Goal: Task Accomplishment & Management: Use online tool/utility

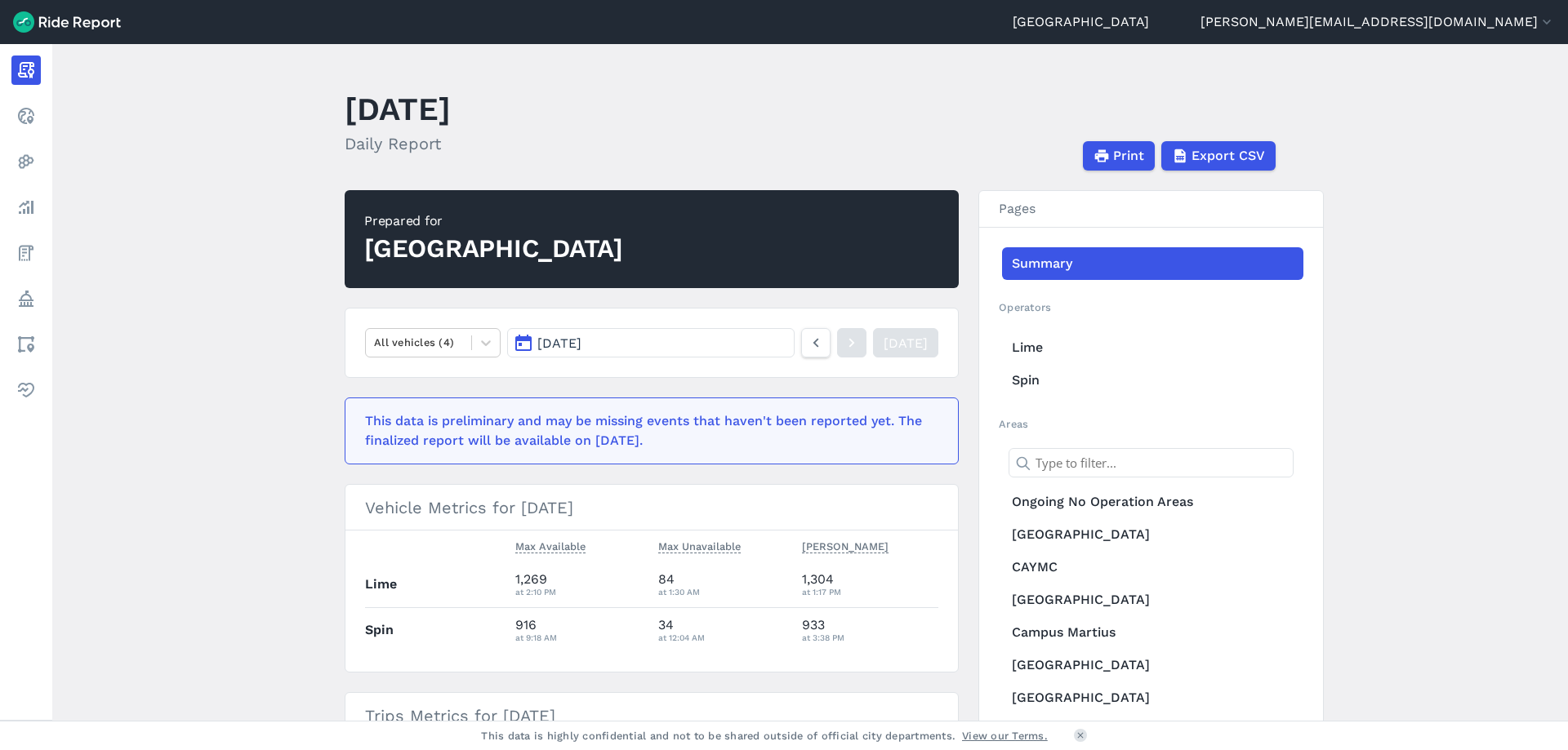
click at [880, 343] on link "[DATE]" at bounding box center [906, 343] width 66 height 30
click at [712, 343] on button "[DATE]" at bounding box center [651, 343] width 287 height 30
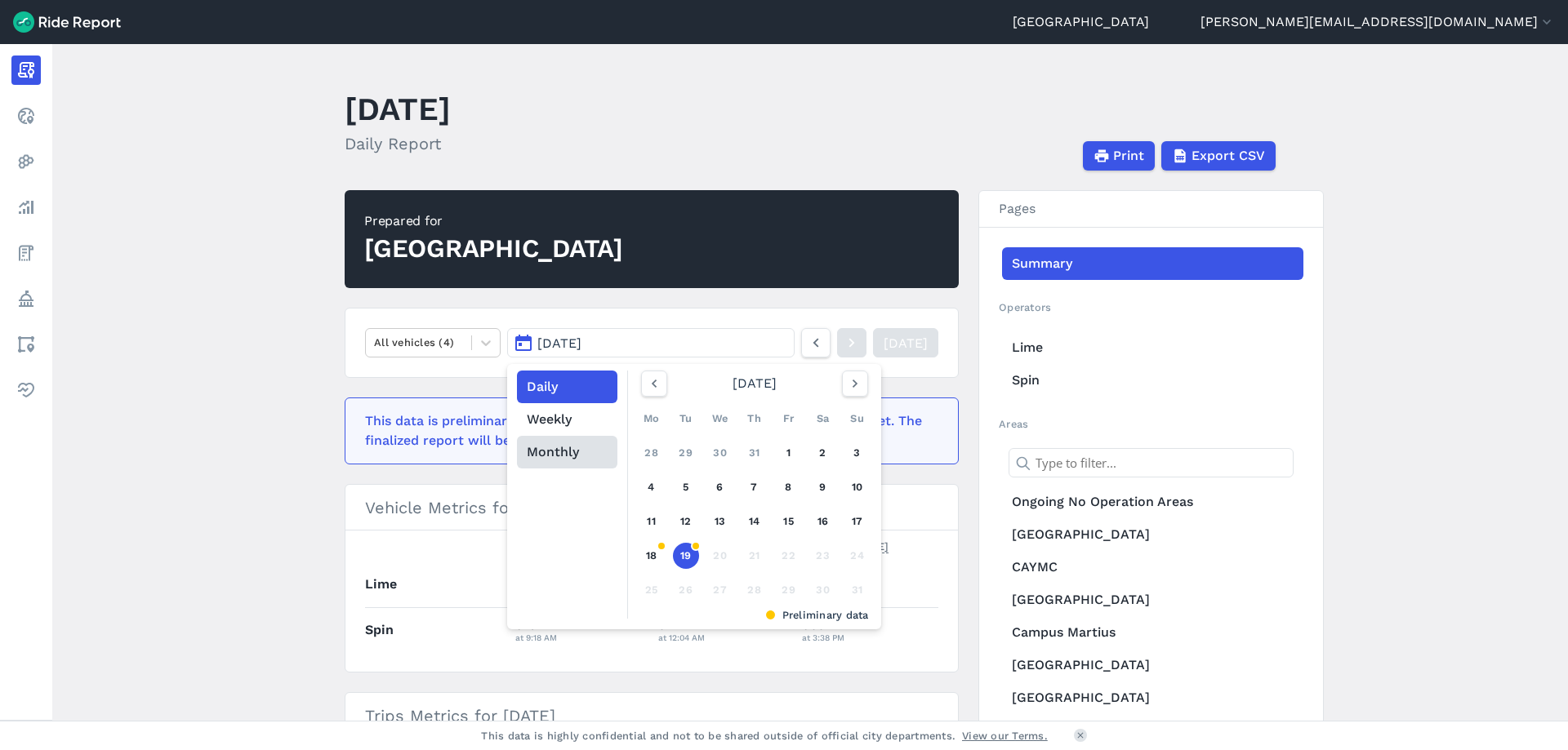
click at [536, 461] on button "Monthly" at bounding box center [567, 452] width 100 height 33
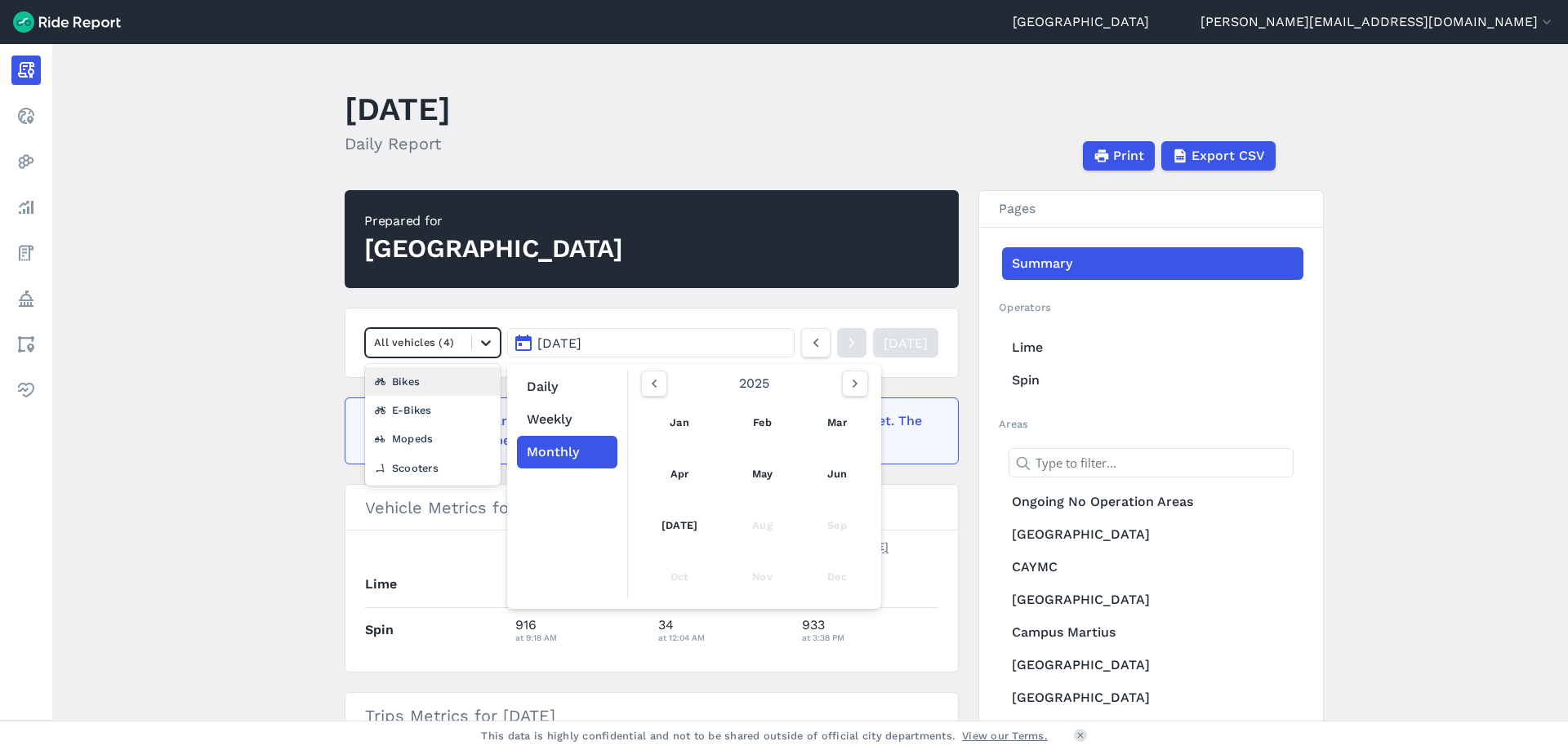
click at [494, 341] on div at bounding box center [486, 343] width 28 height 28
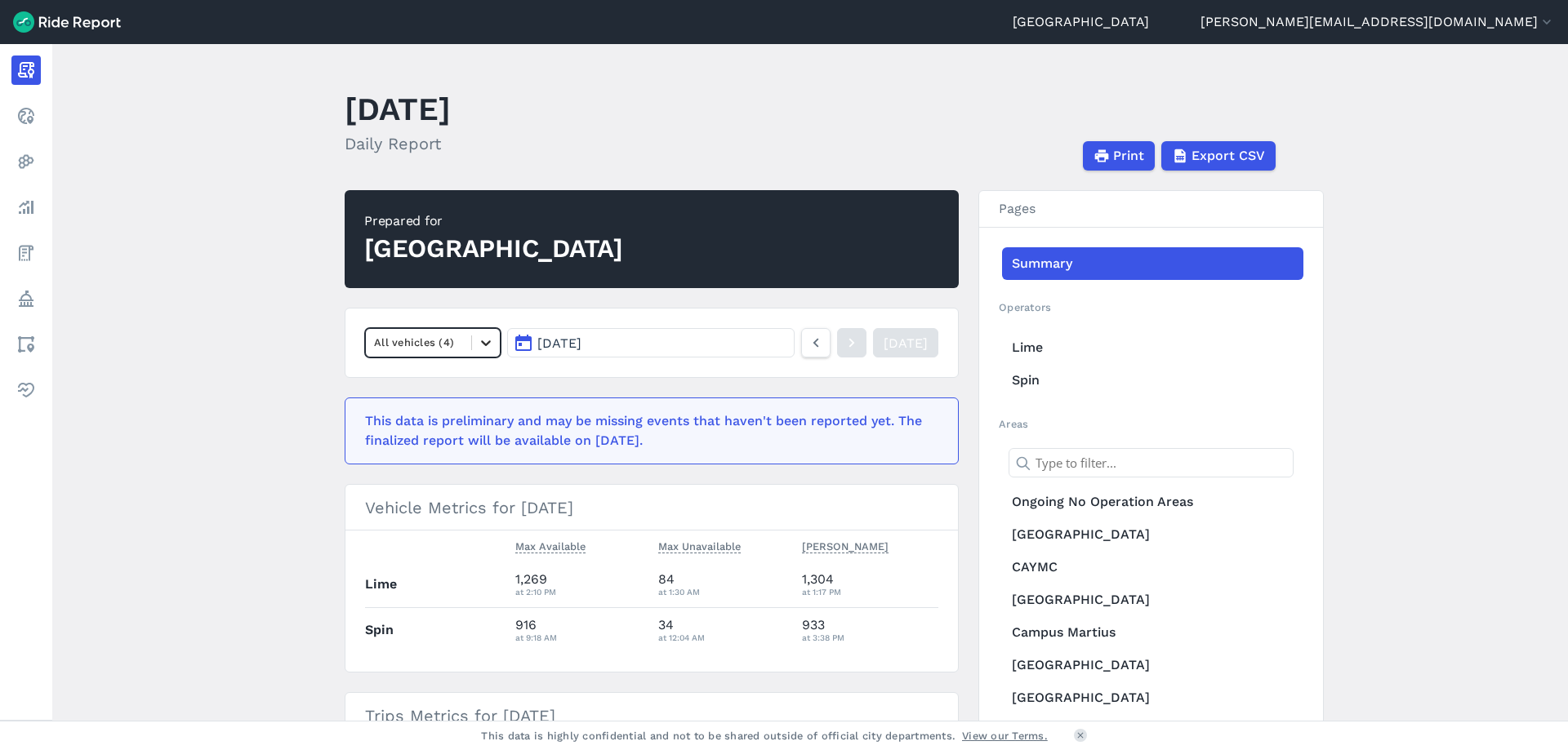
click at [493, 341] on div at bounding box center [486, 343] width 28 height 28
click at [755, 343] on button "[DATE]" at bounding box center [651, 343] width 287 height 30
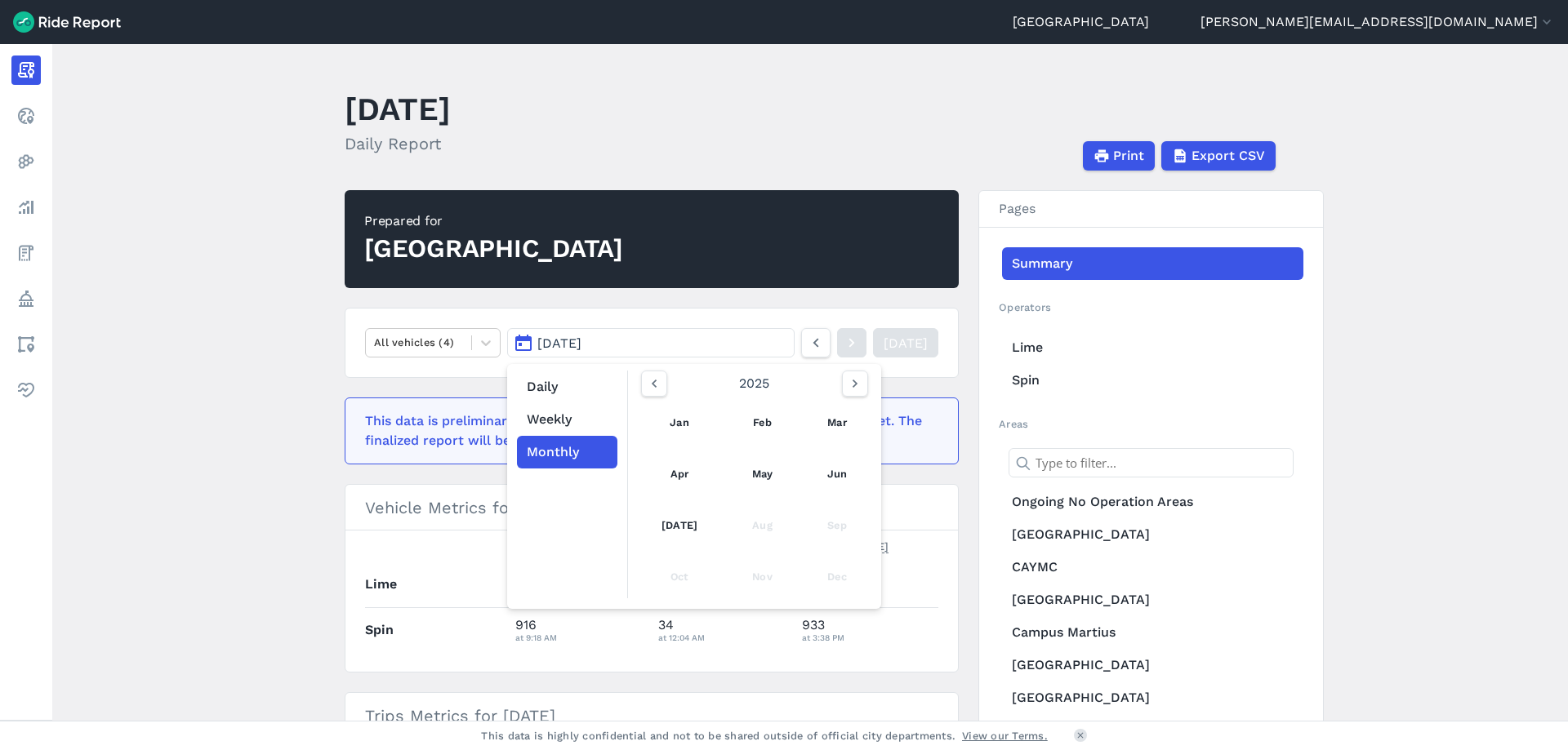
click at [190, 253] on main "[DATE] Daily Report Print Export CSV Prepared for Detroit All vehicles (4) [DAT…" at bounding box center [810, 382] width 1515 height 677
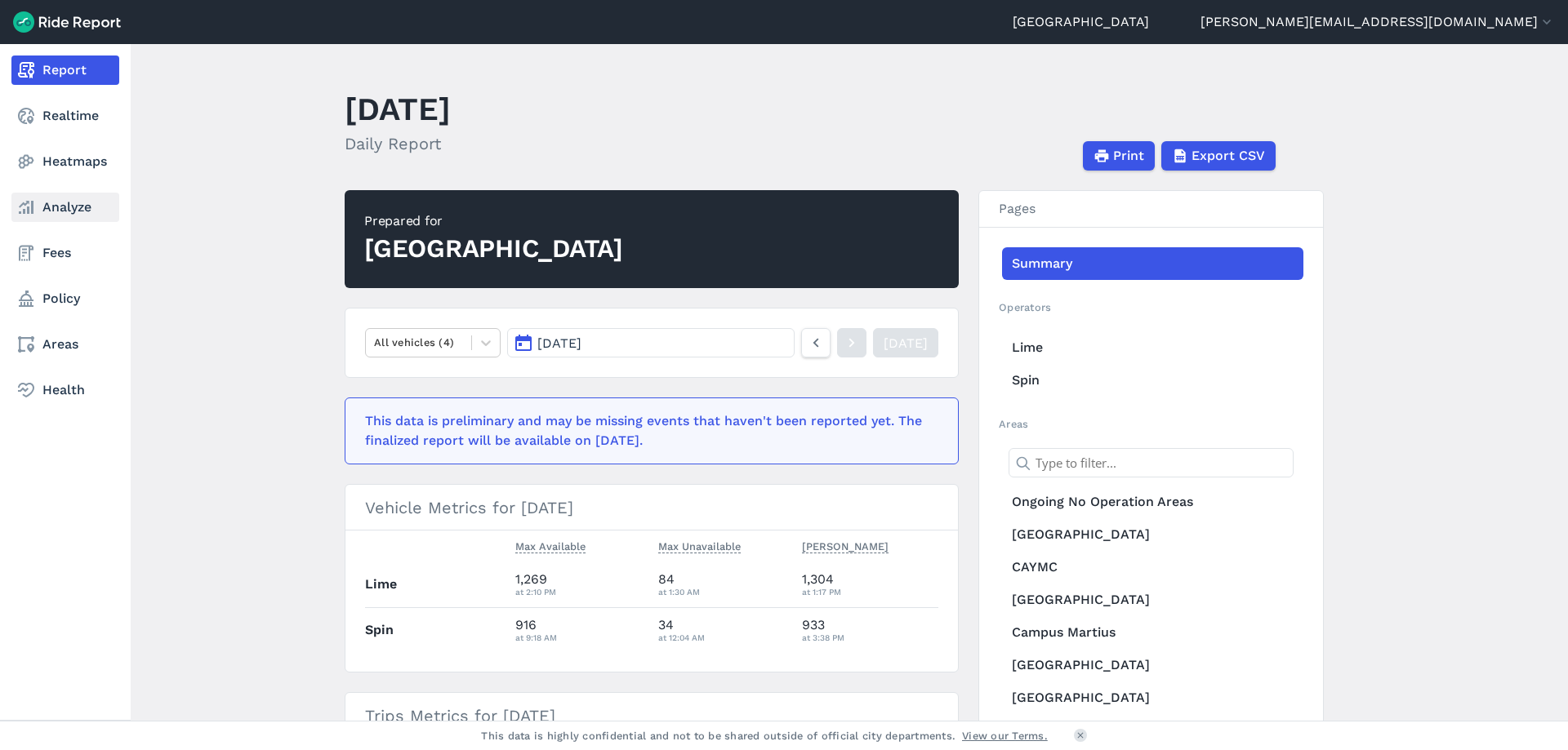
click at [91, 210] on link "Analyze" at bounding box center [65, 208] width 107 height 30
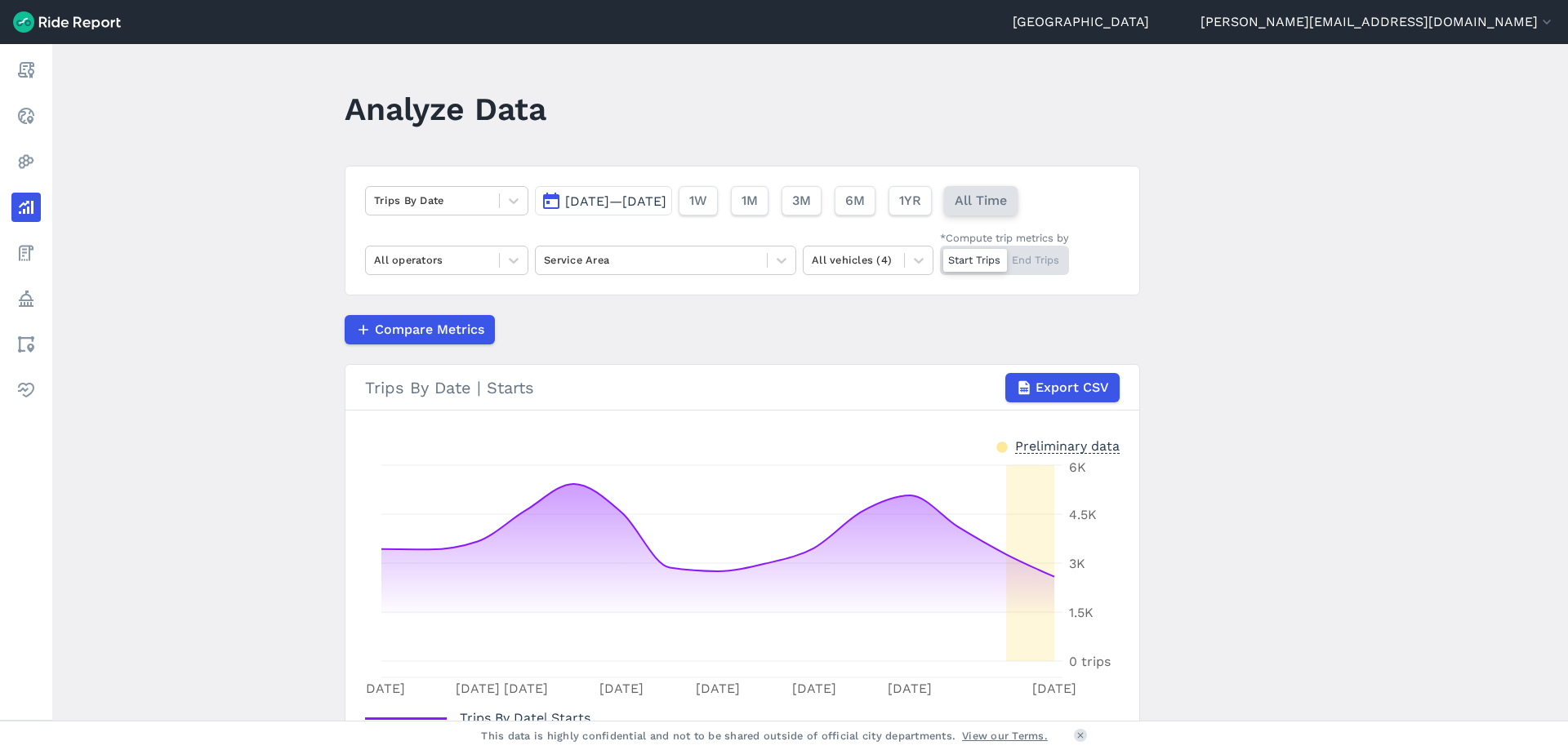
click at [1007, 203] on span "All Time" at bounding box center [981, 201] width 53 height 20
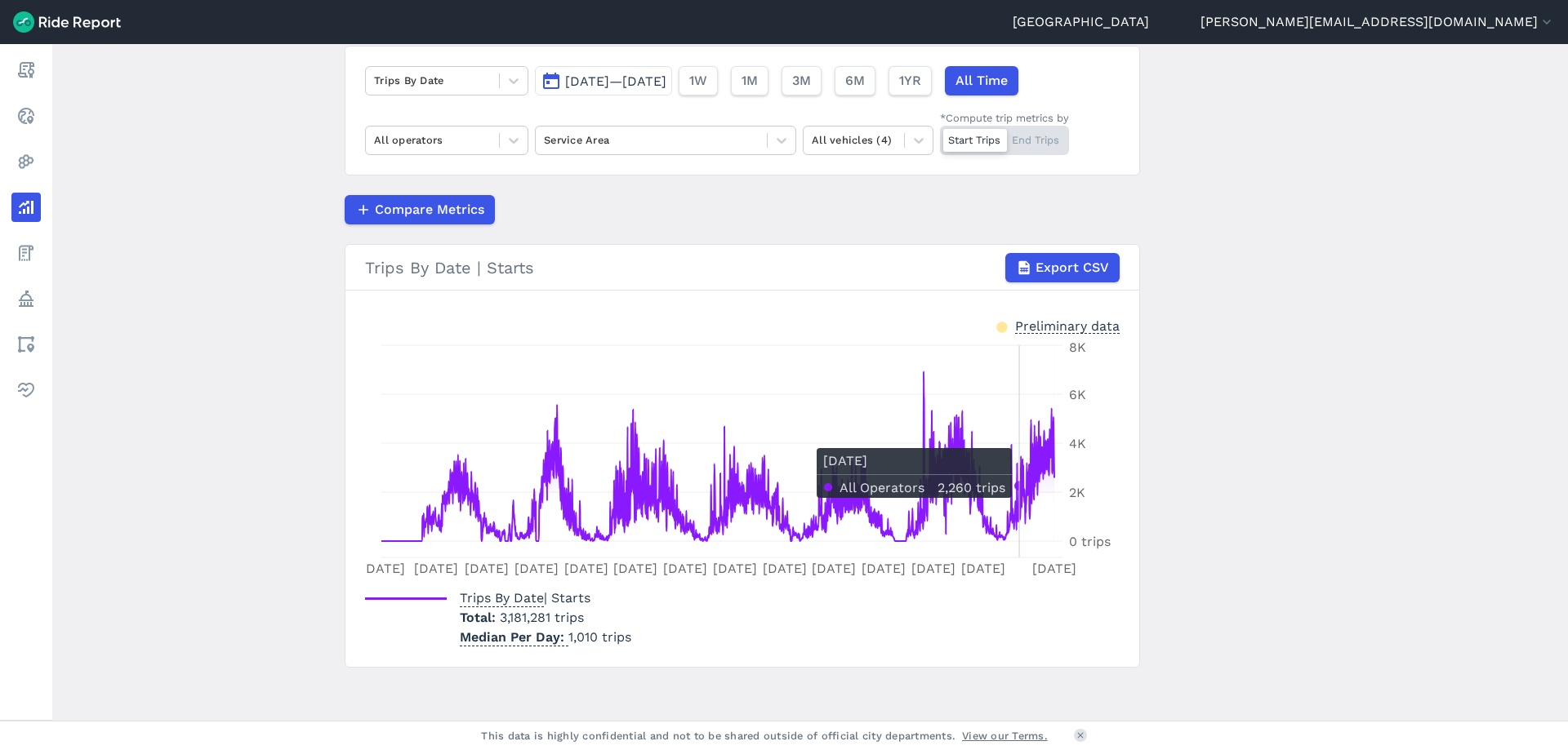
scroll to position [126, 0]
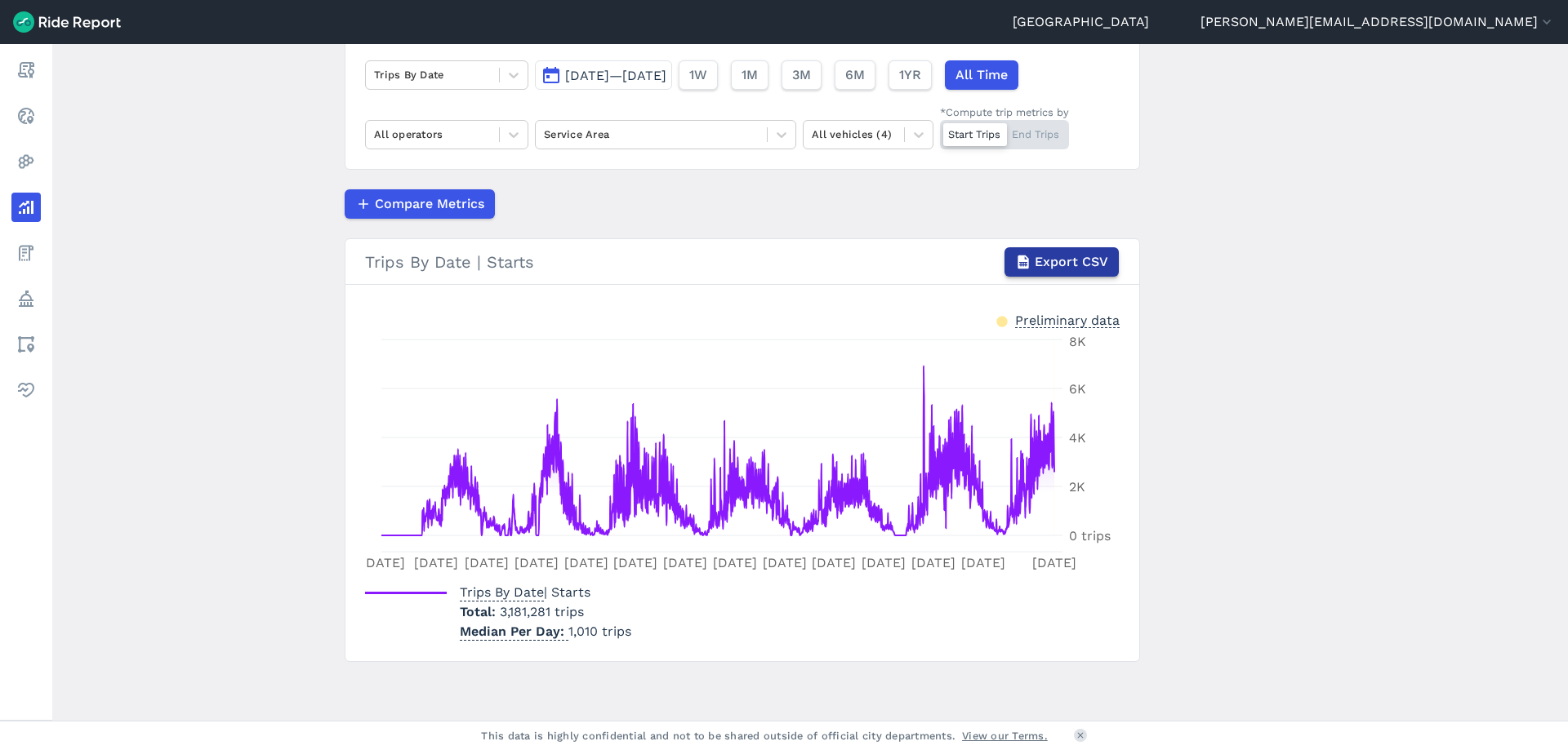
click at [1063, 260] on span "Export CSV" at bounding box center [1072, 262] width 74 height 20
